Goal: Navigation & Orientation: Find specific page/section

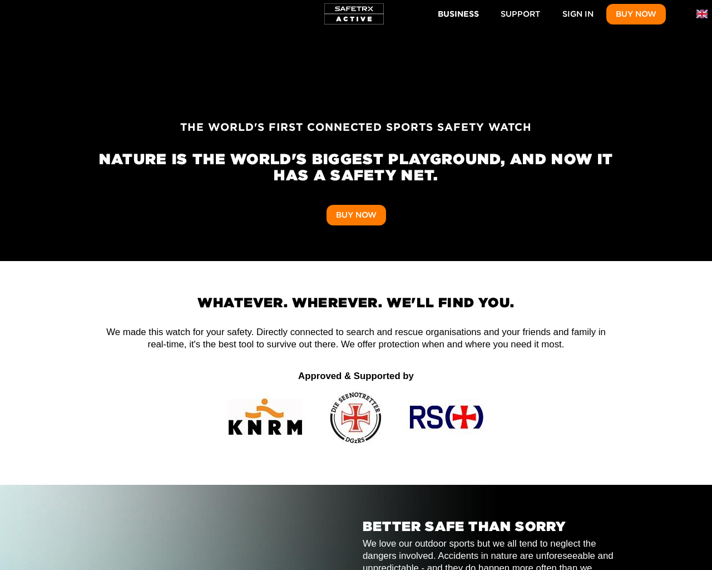
scroll to position [0, 3606]
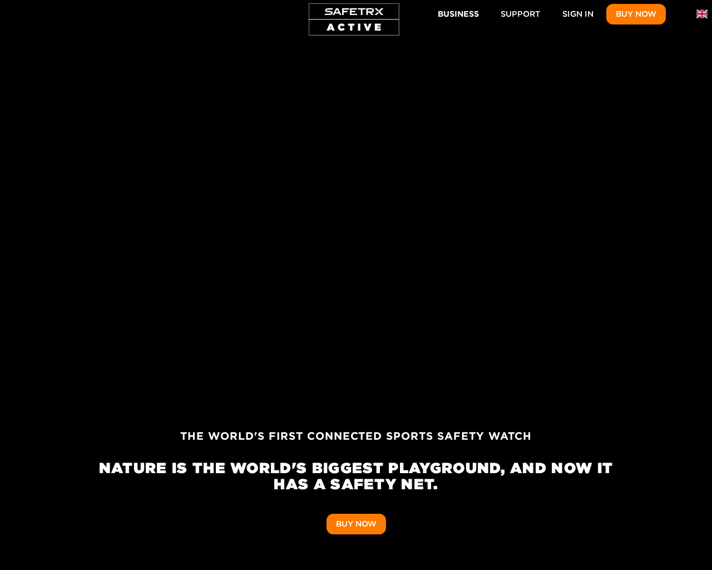
scroll to position [0, 4121]
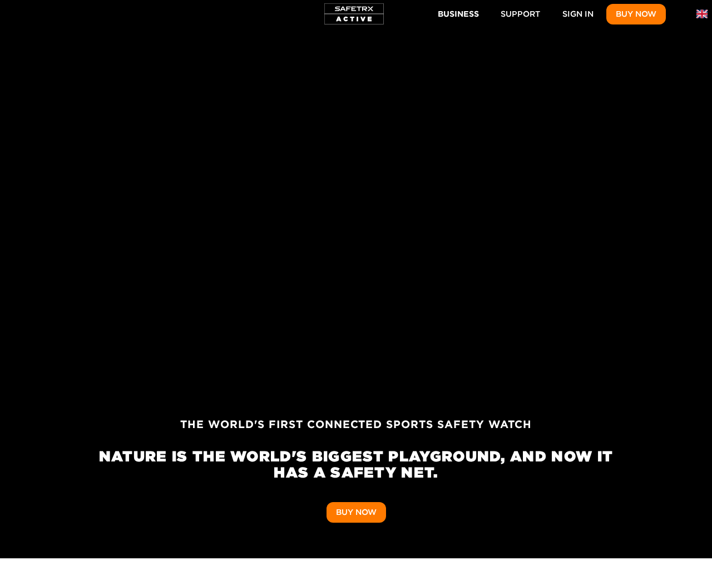
scroll to position [0, 2099]
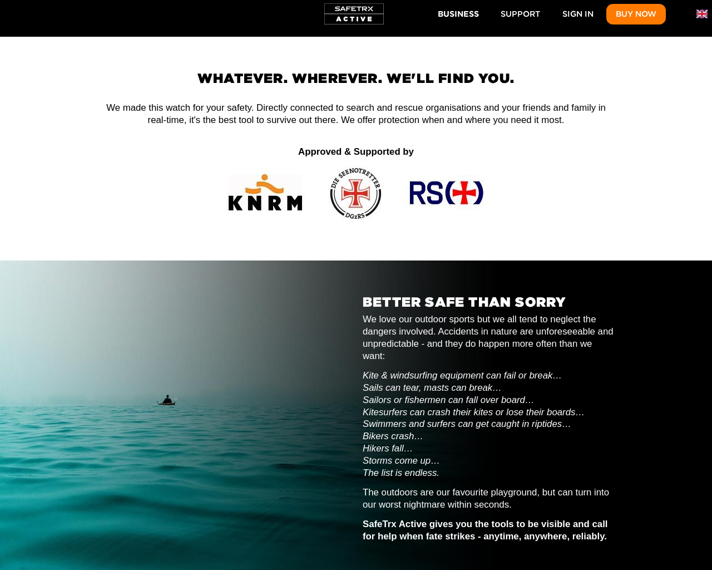
scroll to position [2939, 0]
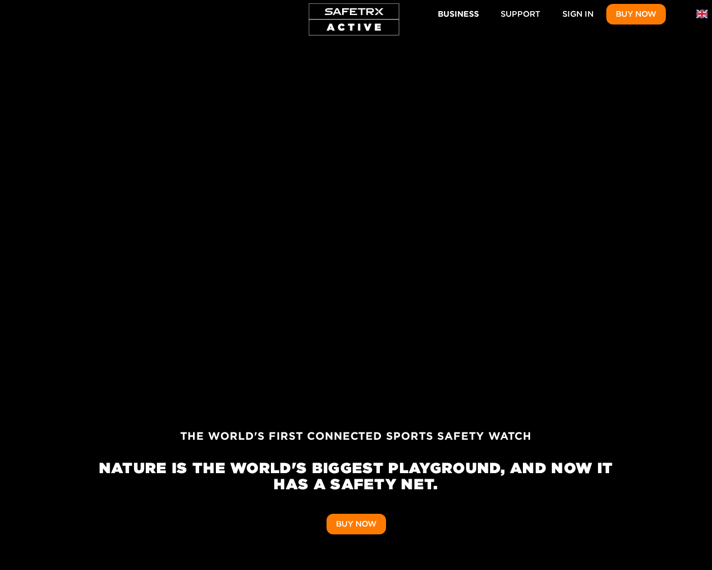
scroll to position [0, 5132]
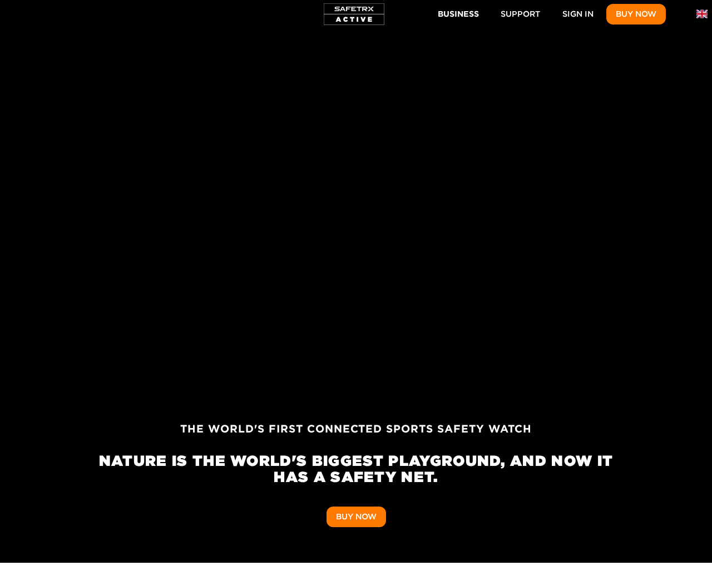
scroll to position [0, 515]
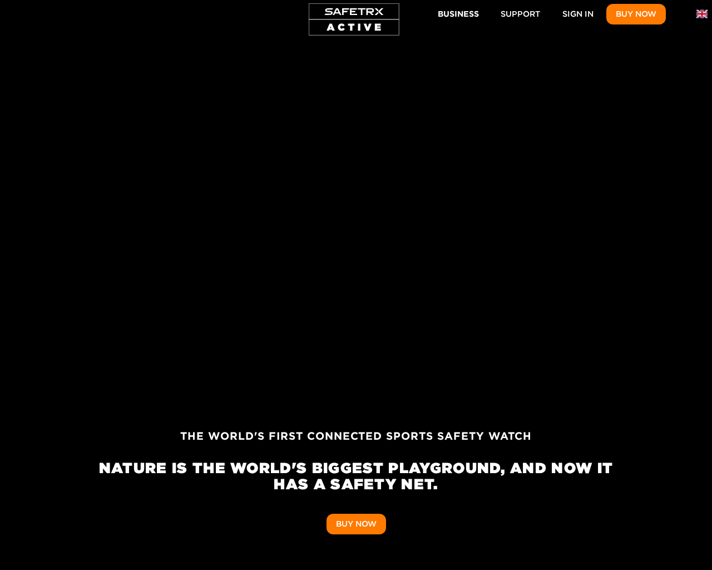
scroll to position [0, 1030]
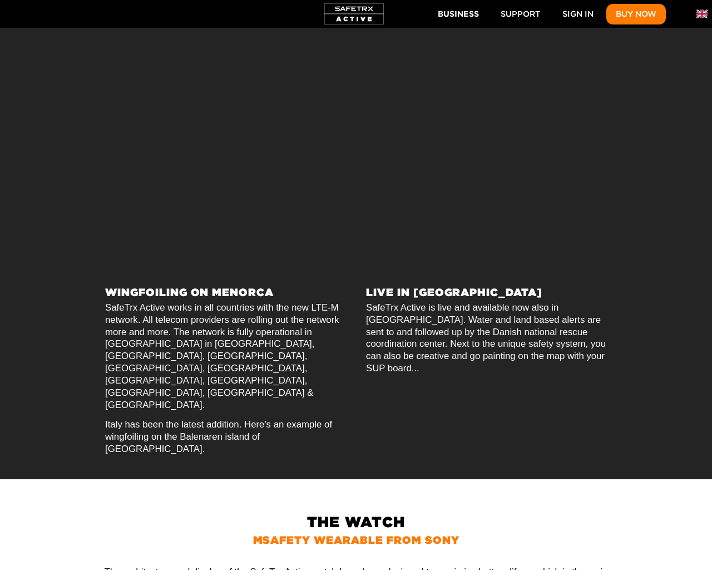
scroll to position [0, 4636]
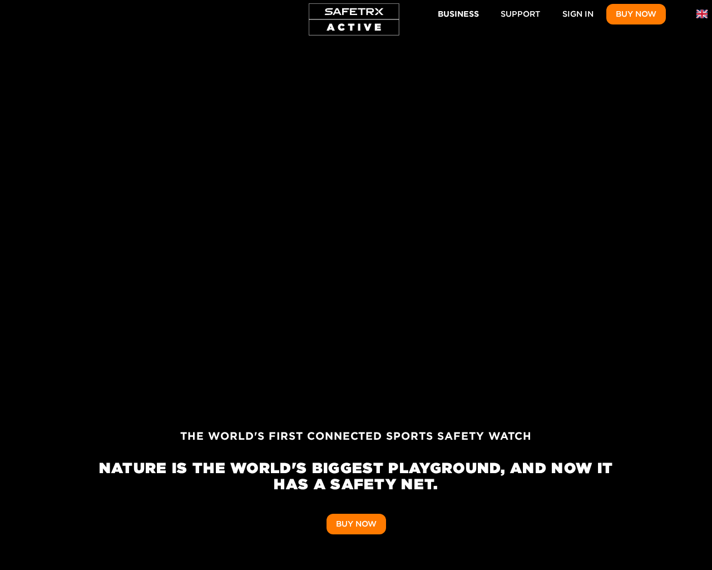
scroll to position [0, 4636]
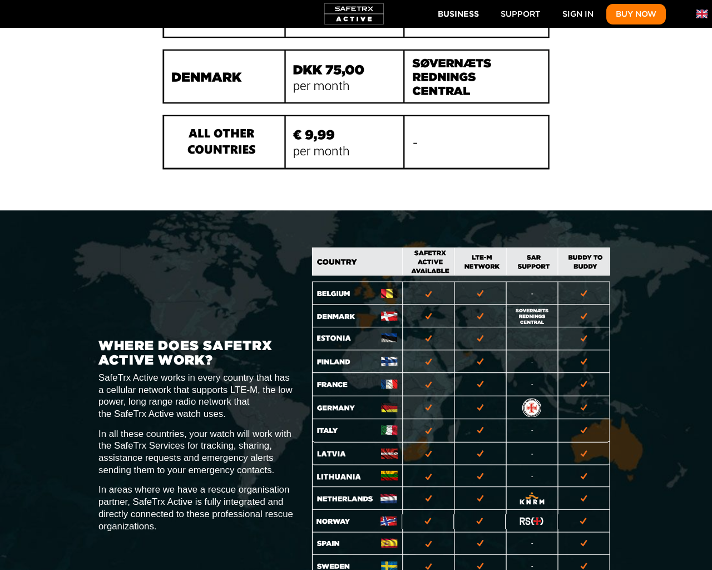
scroll to position [0, 515]
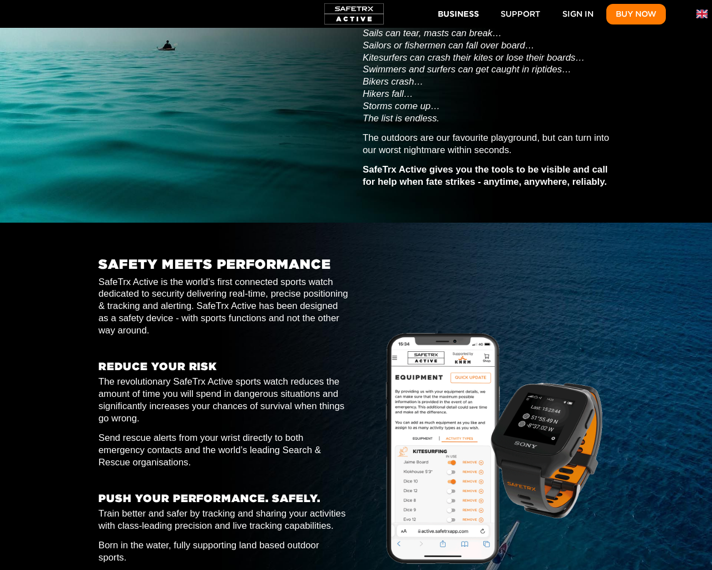
scroll to position [650, 0]
